Goal: Entertainment & Leisure: Consume media (video, audio)

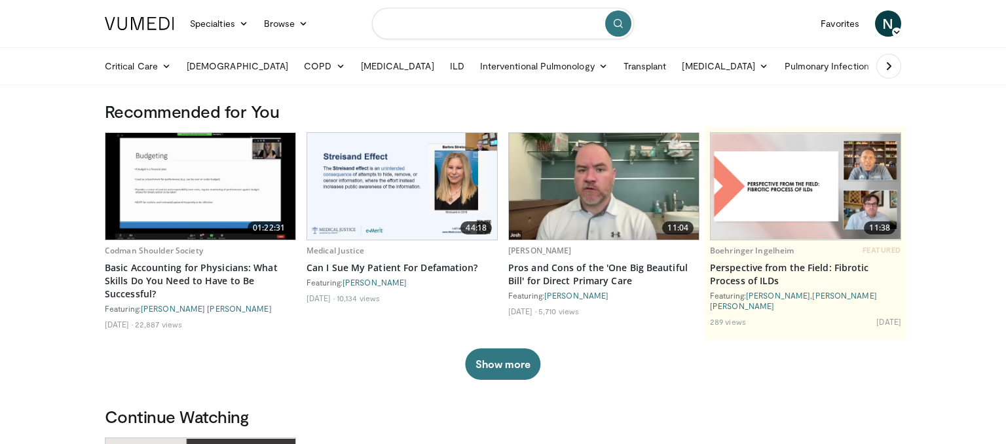
click at [489, 22] on input "Search topics, interventions" at bounding box center [503, 23] width 262 height 31
type input "*****"
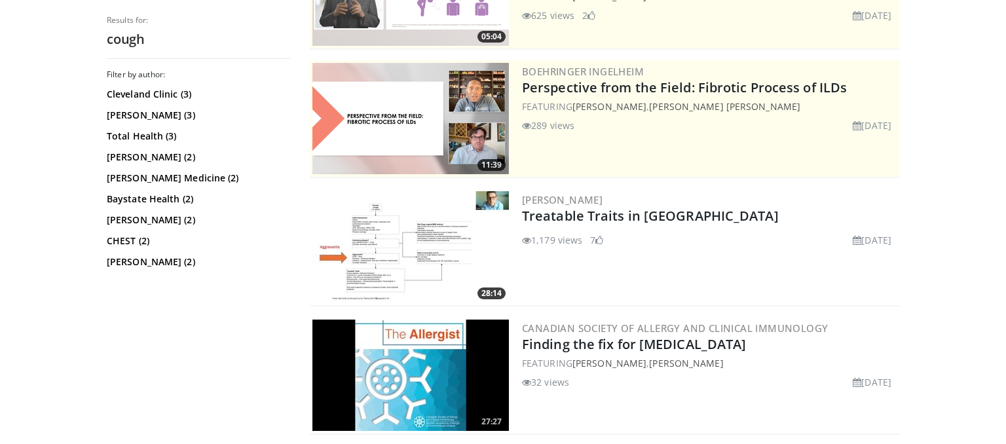
scroll to position [276, 0]
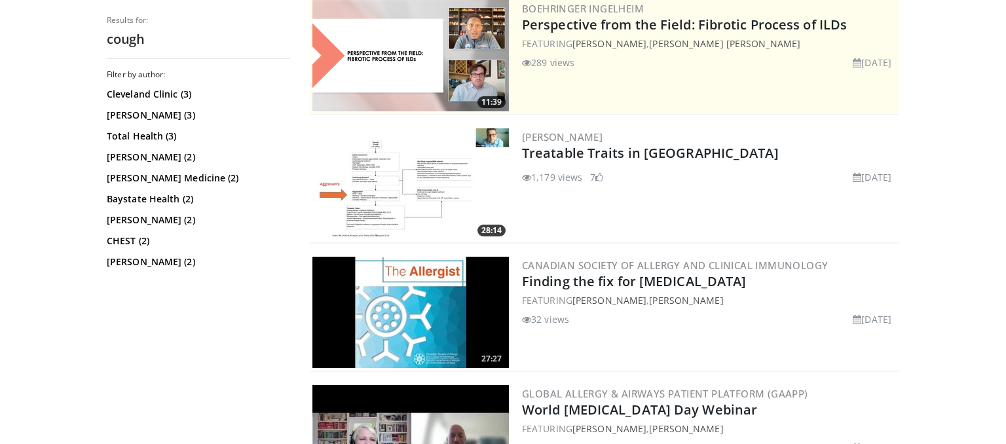
click at [389, 182] on img at bounding box center [410, 183] width 196 height 111
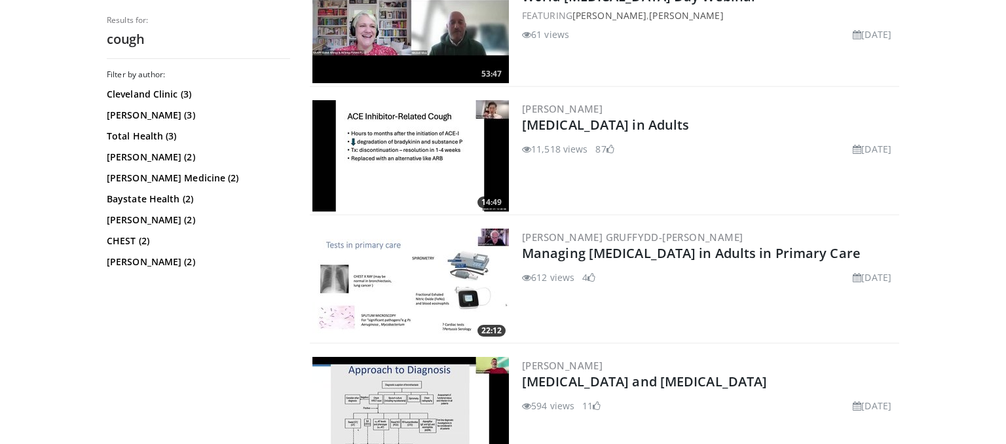
scroll to position [689, 0]
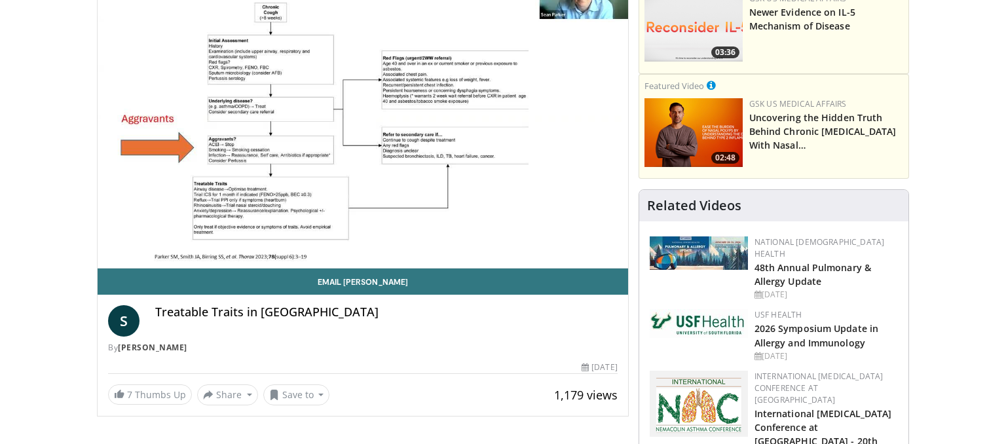
scroll to position [138, 0]
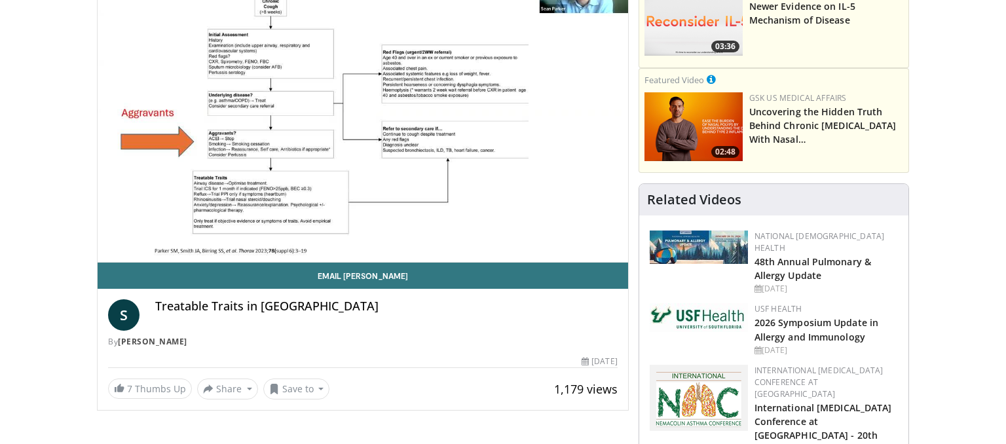
click at [363, 113] on span "Video Player" at bounding box center [363, 113] width 0 height 0
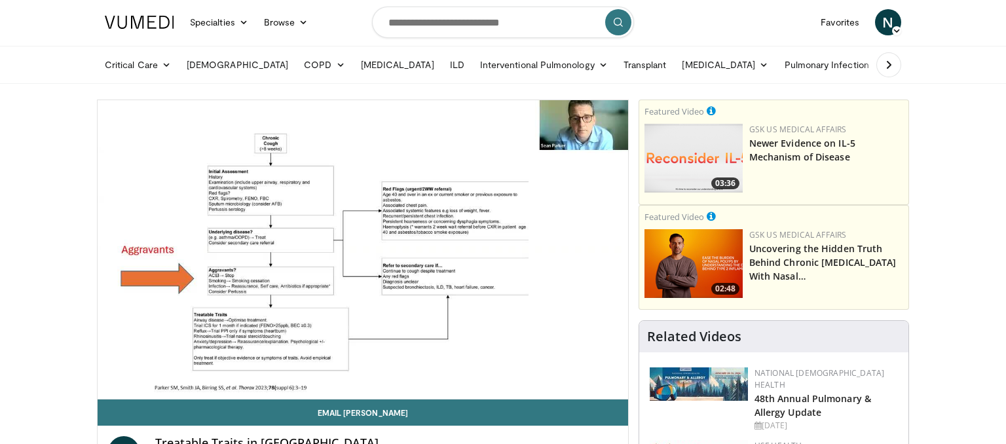
scroll to position [0, 0]
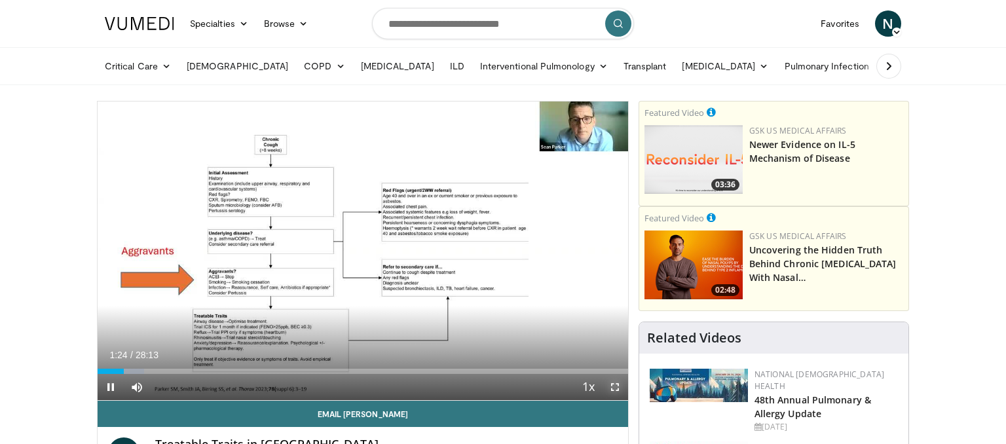
click at [617, 381] on span "Video Player" at bounding box center [615, 387] width 26 height 26
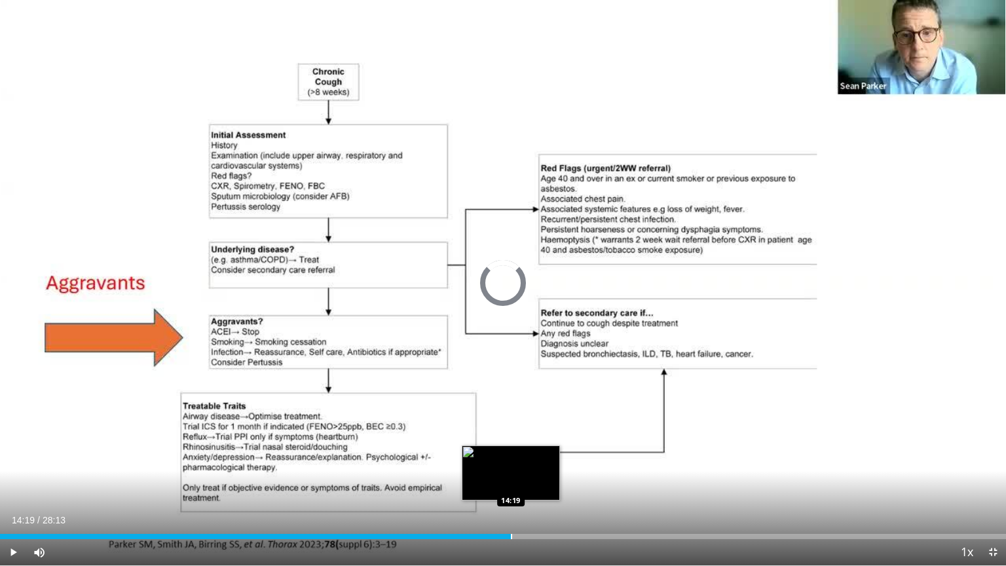
click at [511, 443] on div "Loaded : 31.64% 07:51 14:19" at bounding box center [503, 533] width 1006 height 12
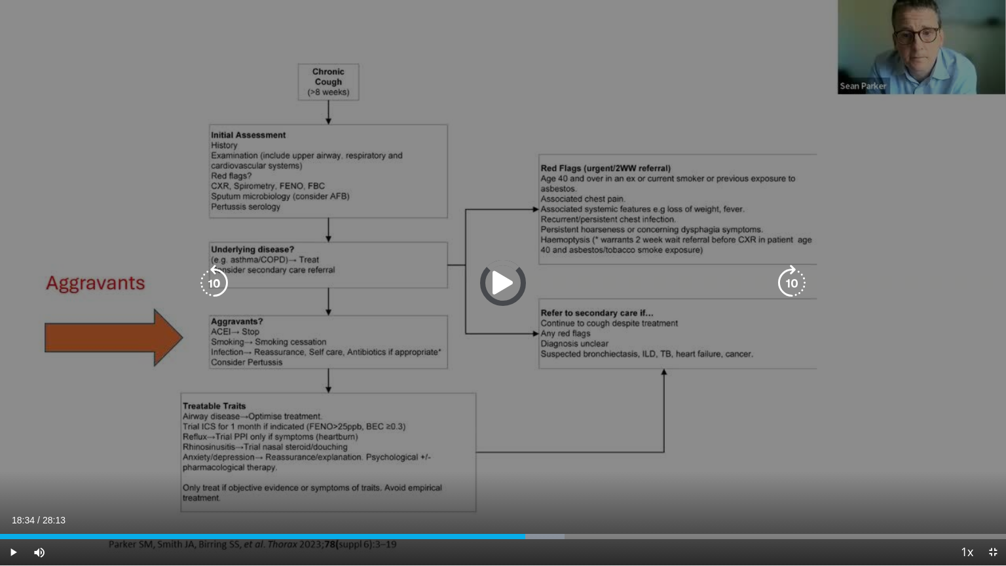
click at [662, 443] on div "Loaded : 56.11% 18:34 18:34" at bounding box center [503, 533] width 1006 height 12
click at [800, 284] on icon "Video Player" at bounding box center [791, 283] width 37 height 37
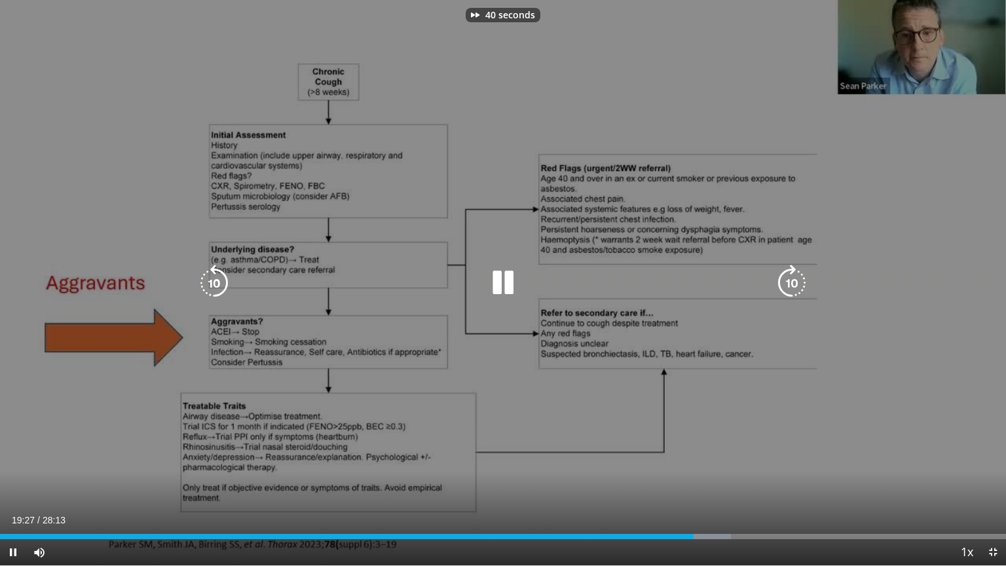
click at [800, 284] on icon "Video Player" at bounding box center [791, 283] width 37 height 37
click at [794, 272] on icon "Video Player" at bounding box center [791, 283] width 37 height 37
click at [796, 284] on icon "Video Player" at bounding box center [791, 283] width 37 height 37
click at [793, 283] on icon "Video Player" at bounding box center [791, 283] width 37 height 37
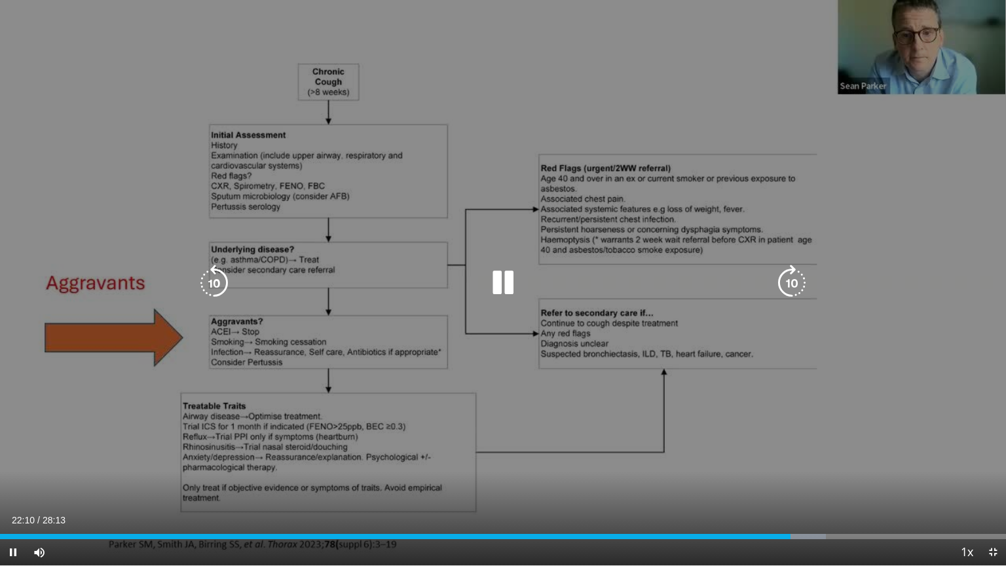
click at [793, 283] on icon "Video Player" at bounding box center [791, 283] width 37 height 37
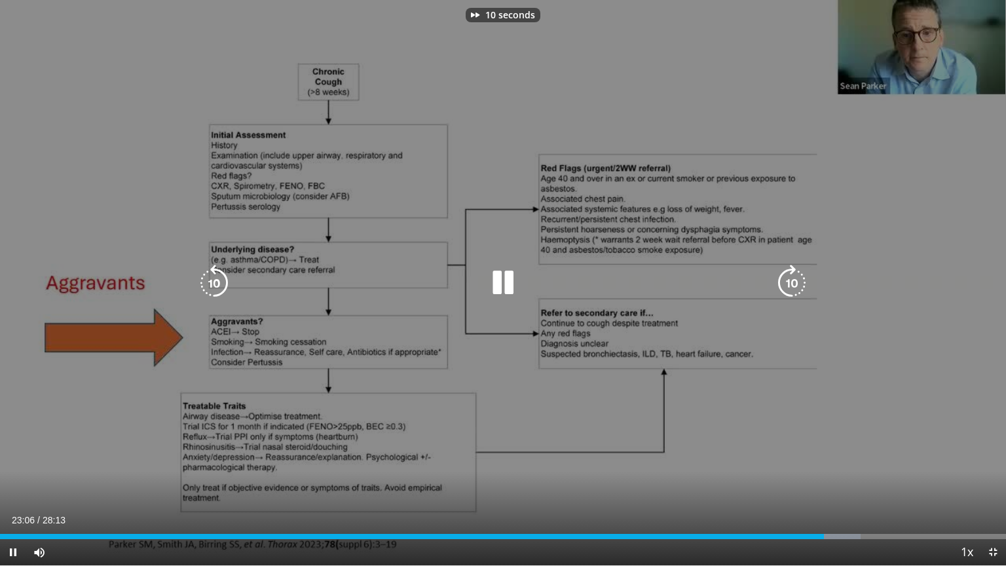
click at [793, 283] on icon "Video Player" at bounding box center [791, 283] width 37 height 37
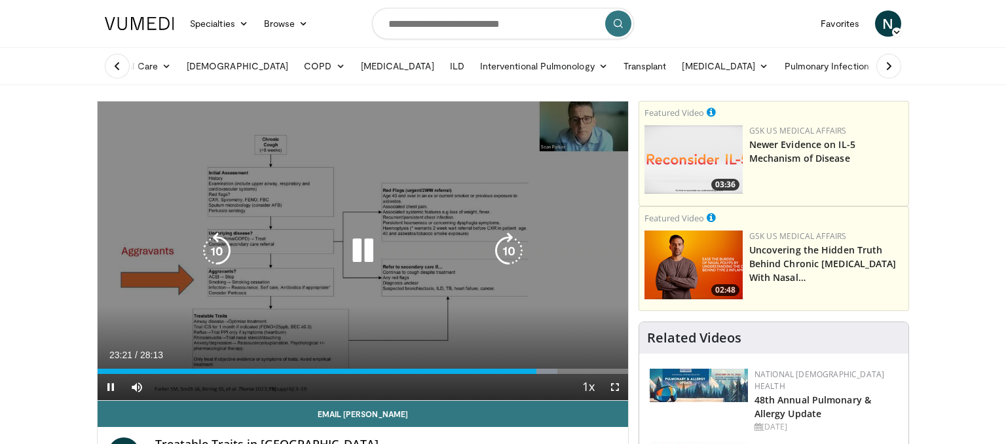
click at [233, 153] on div "20 seconds Tap to unmute" at bounding box center [363, 251] width 530 height 299
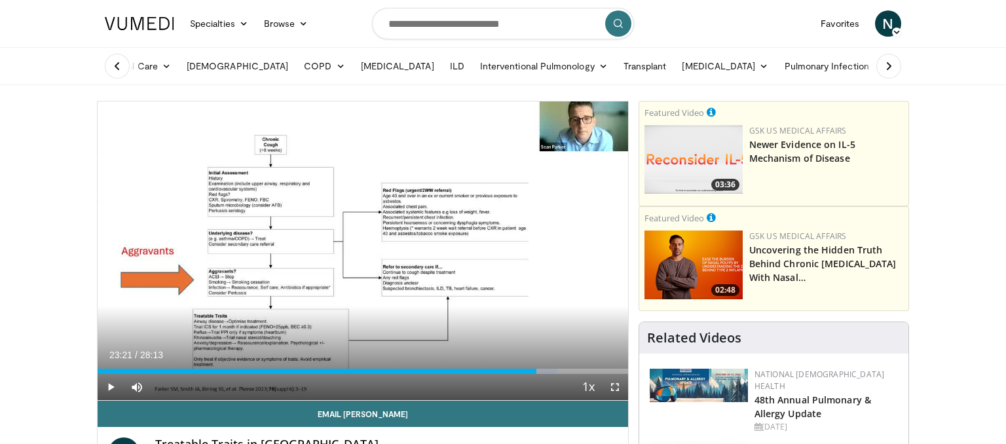
click at [119, 66] on icon at bounding box center [117, 66] width 13 height 13
